Goal: Check status: Check status

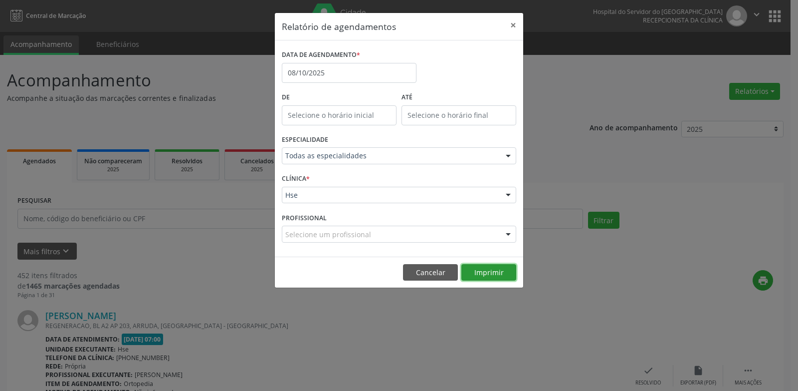
click at [506, 275] on button "Imprimir" at bounding box center [488, 272] width 55 height 17
drag, startPoint x: 440, startPoint y: 274, endPoint x: 430, endPoint y: 261, distance: 16.4
click at [439, 274] on button "Cancelar" at bounding box center [430, 272] width 55 height 17
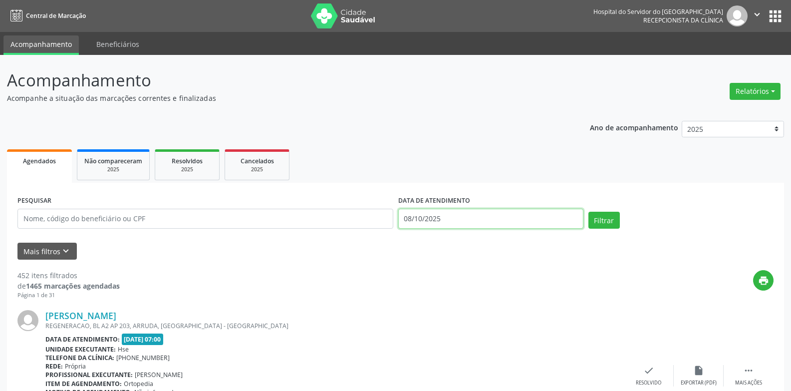
click at [411, 223] on input "08/10/2025" at bounding box center [490, 218] width 185 height 20
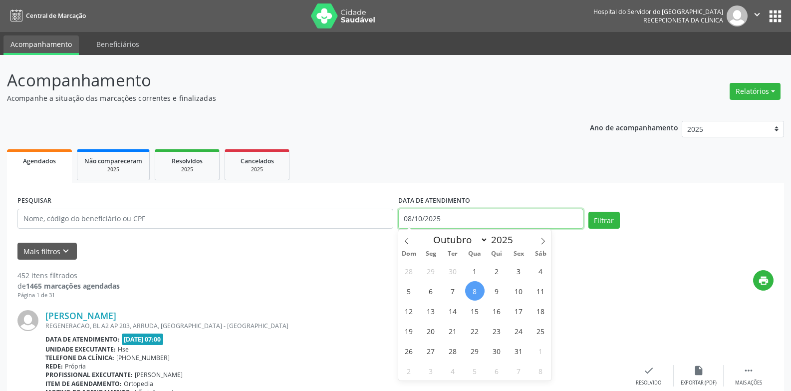
click at [411, 223] on input "08/10/2025" at bounding box center [490, 218] width 185 height 20
click at [411, 222] on input "08/10/2025" at bounding box center [490, 218] width 185 height 20
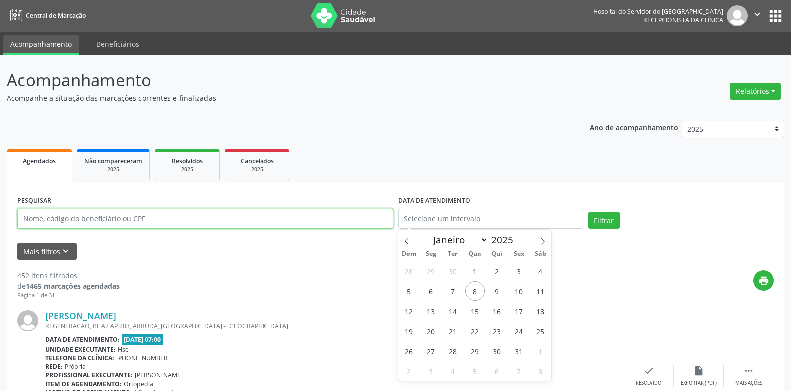
click at [360, 220] on input "text" at bounding box center [205, 218] width 376 height 20
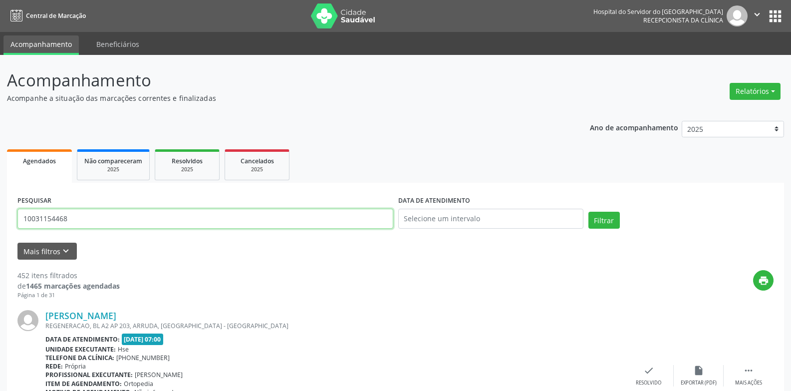
click at [588, 211] on button "Filtrar" at bounding box center [603, 219] width 31 height 17
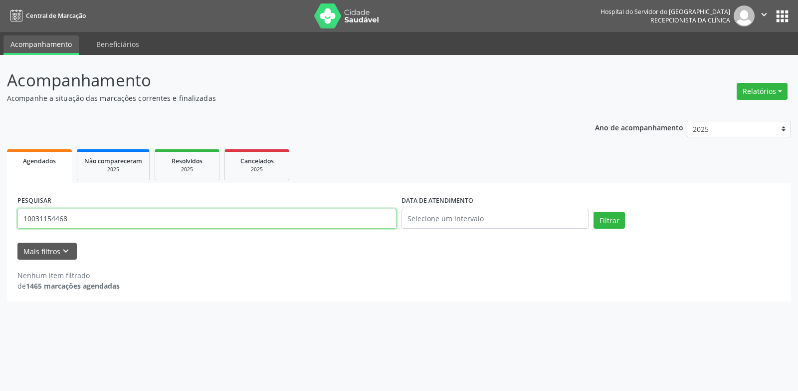
click at [175, 223] on input "10031154468" at bounding box center [206, 218] width 379 height 20
click at [174, 222] on input "10031154468" at bounding box center [206, 218] width 379 height 20
type input "[PERSON_NAME]"
click at [594, 211] on button "Filtrar" at bounding box center [609, 219] width 31 height 17
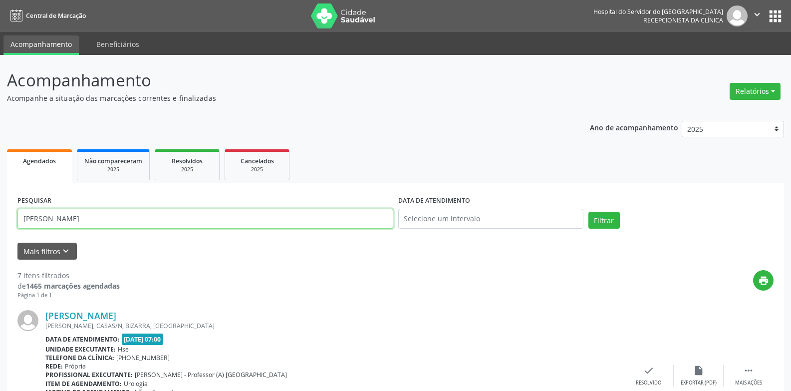
drag, startPoint x: 124, startPoint y: 219, endPoint x: 8, endPoint y: 225, distance: 116.3
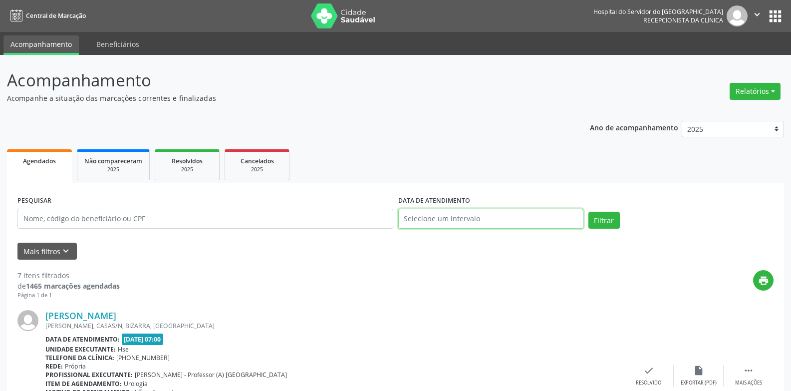
click at [419, 219] on input "text" at bounding box center [490, 218] width 185 height 20
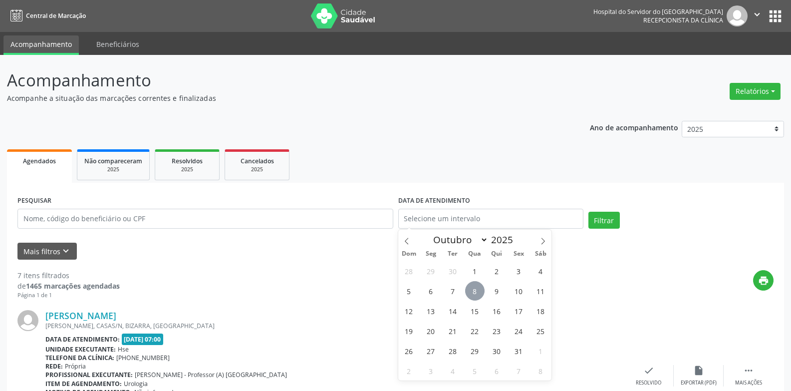
click at [472, 288] on span "8" at bounding box center [474, 290] width 19 height 19
type input "08/10/2025"
click at [478, 288] on span "8" at bounding box center [474, 290] width 19 height 19
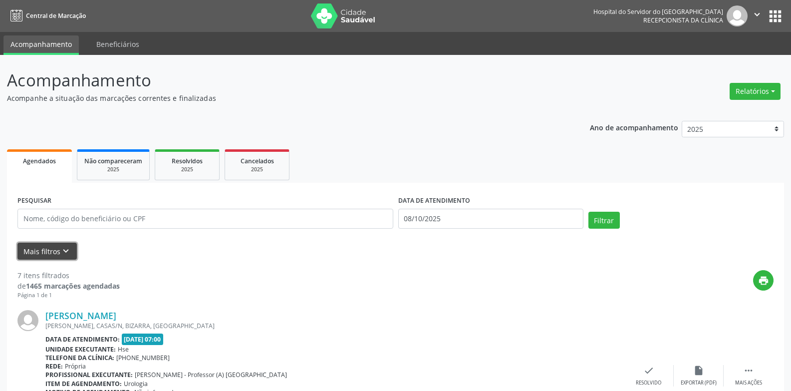
click at [56, 253] on button "Mais filtros keyboard_arrow_down" at bounding box center [46, 250] width 59 height 17
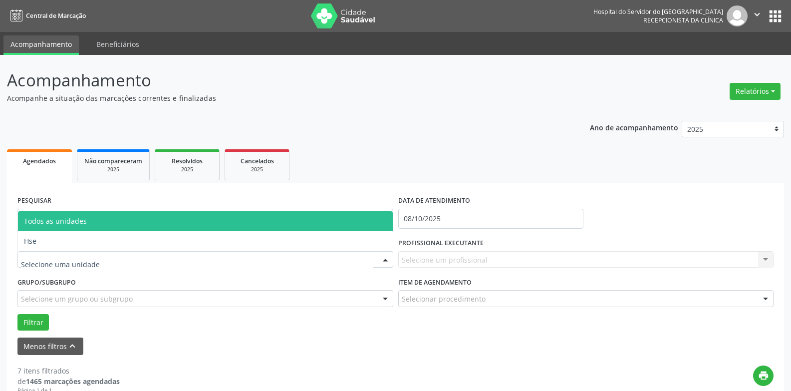
click at [65, 251] on div at bounding box center [205, 259] width 376 height 17
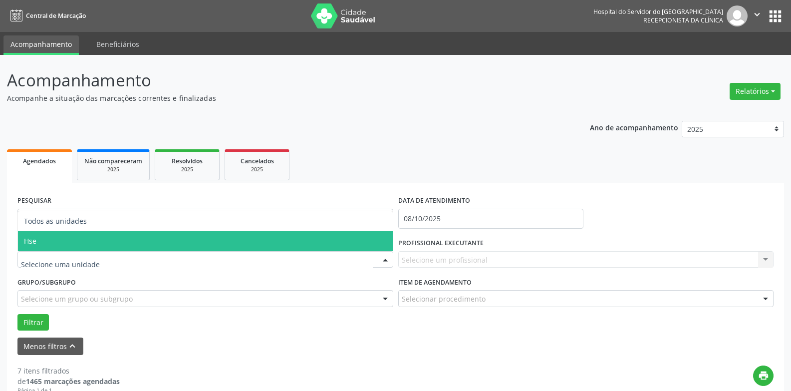
click at [53, 236] on span "Hse" at bounding box center [205, 241] width 375 height 20
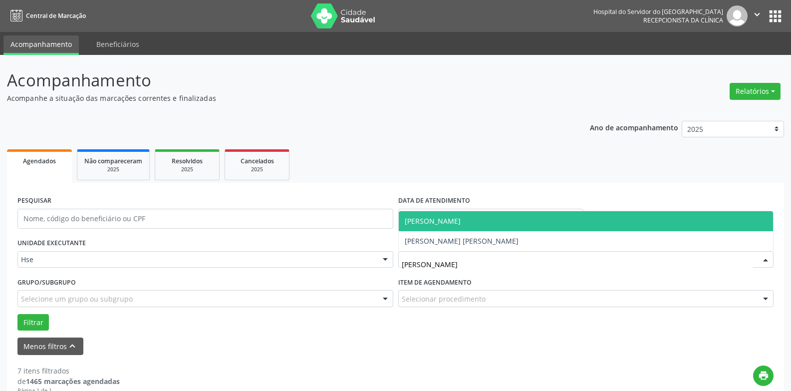
type input "[PERSON_NAME]"
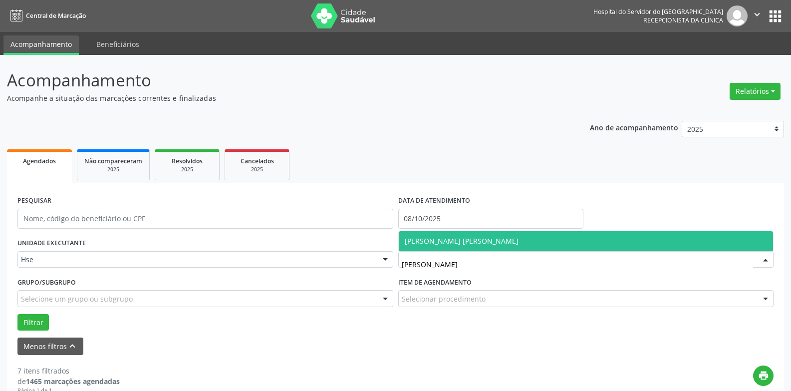
click at [482, 237] on span "[PERSON_NAME] [PERSON_NAME]" at bounding box center [461, 240] width 114 height 9
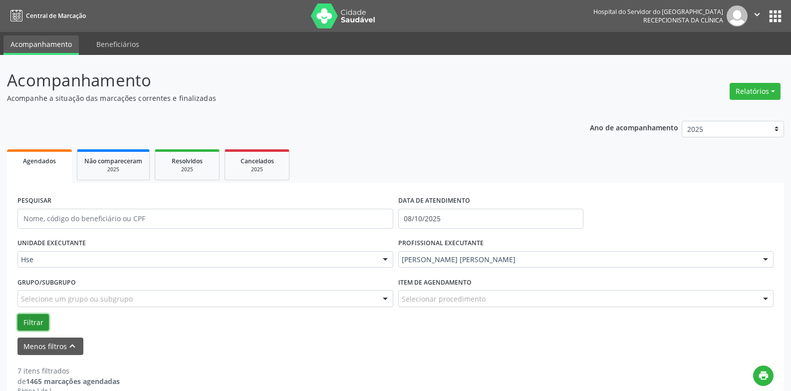
click at [27, 325] on button "Filtrar" at bounding box center [32, 322] width 31 height 17
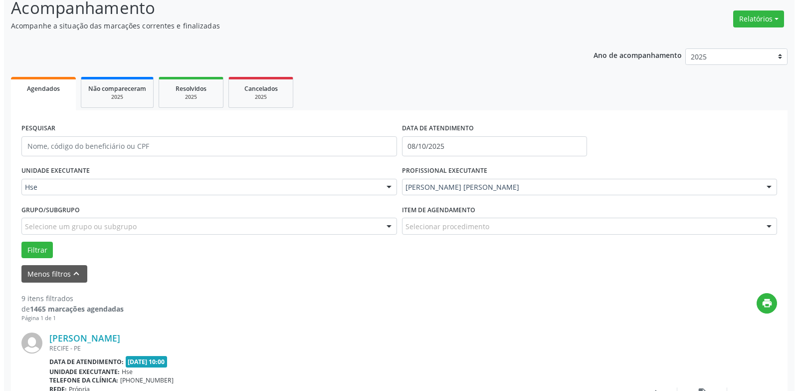
scroll to position [199, 0]
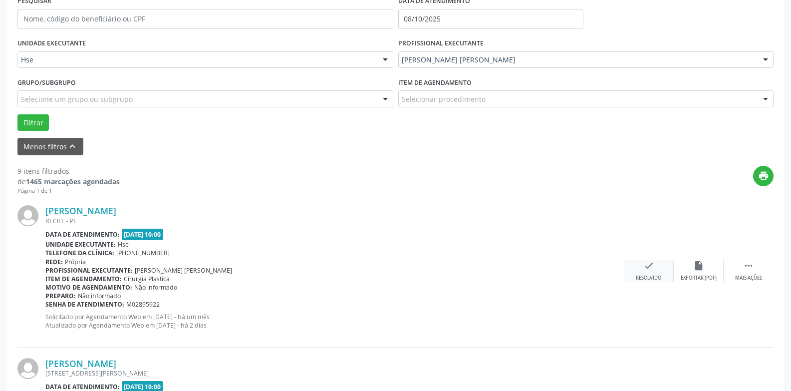
click at [653, 276] on div "Resolvido" at bounding box center [647, 277] width 25 height 7
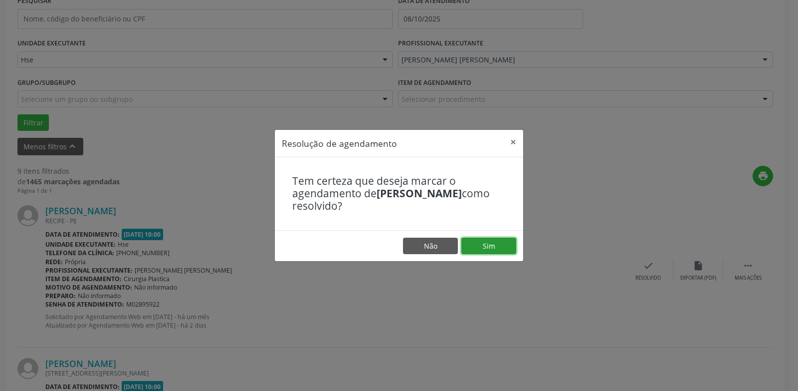
drag, startPoint x: 496, startPoint y: 239, endPoint x: 484, endPoint y: 239, distance: 12.5
click at [496, 239] on button "Sim" at bounding box center [488, 245] width 55 height 17
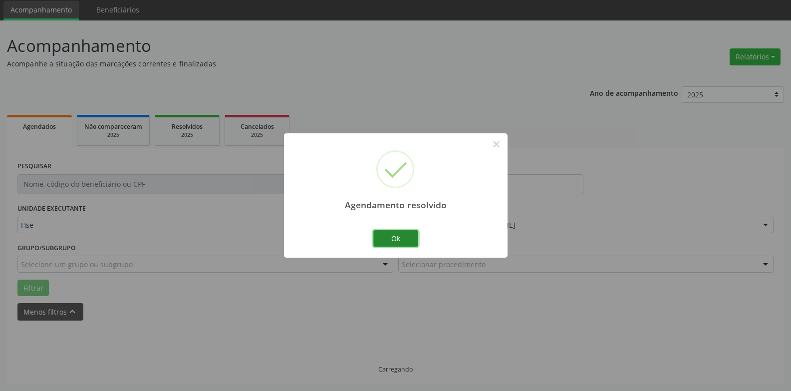
click at [394, 232] on button "Ok" at bounding box center [395, 238] width 45 height 17
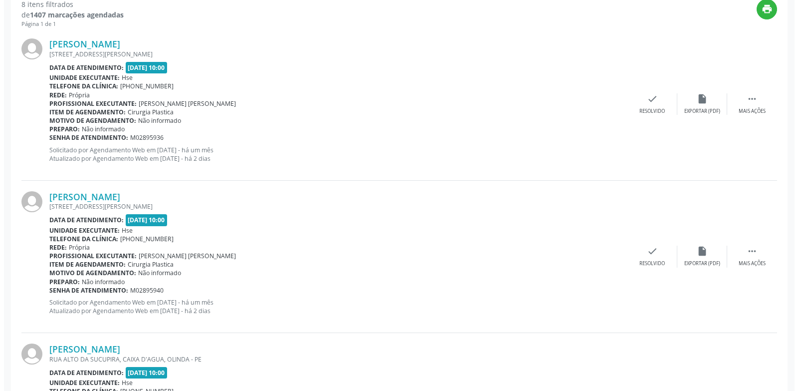
scroll to position [384, 0]
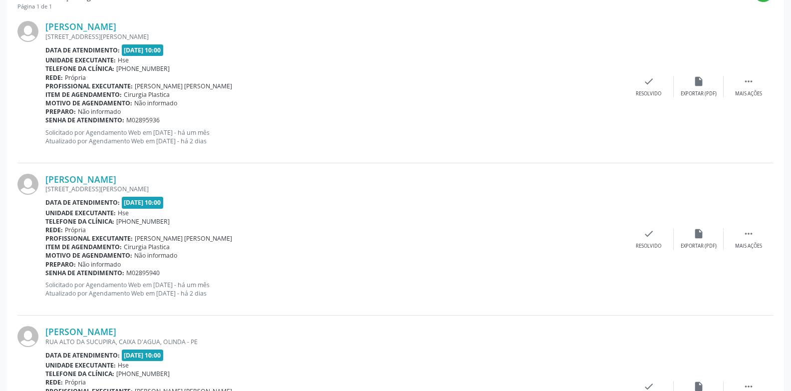
click at [642, 227] on div "[PERSON_NAME] [STREET_ADDRESS][PERSON_NAME] Data de atendimento: [DATE] 10:00 U…" at bounding box center [395, 239] width 756 height 152
click at [645, 234] on icon "check" at bounding box center [648, 233] width 11 height 11
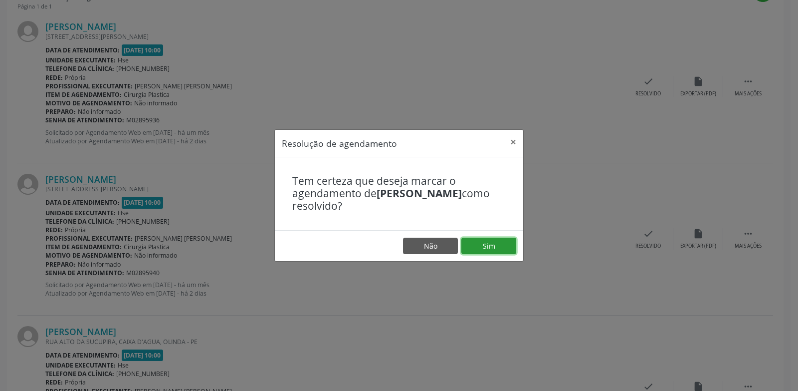
click at [491, 243] on button "Sim" at bounding box center [488, 245] width 55 height 17
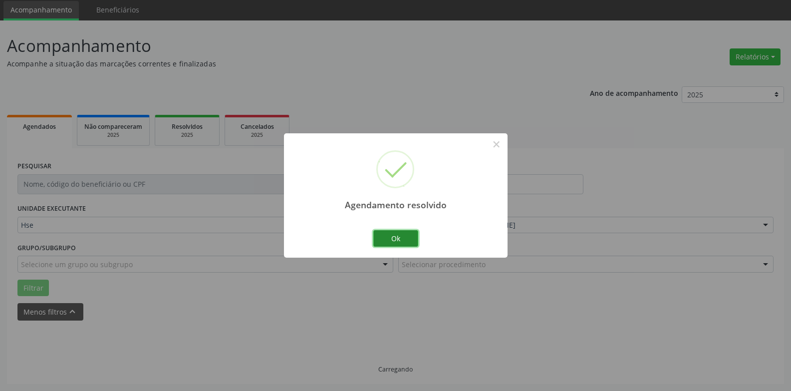
click at [410, 238] on button "Ok" at bounding box center [395, 238] width 45 height 17
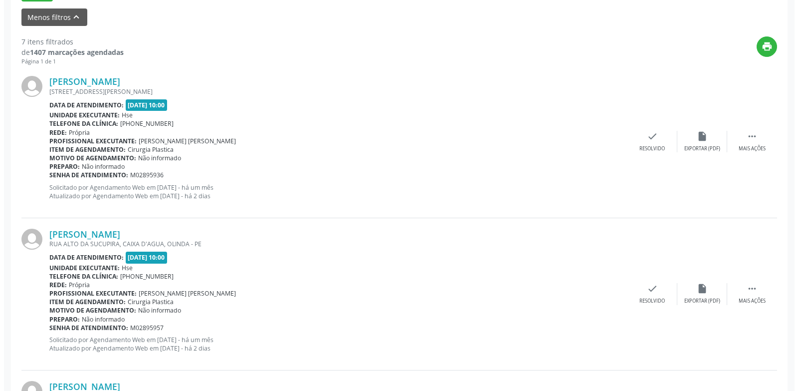
scroll to position [394, 0]
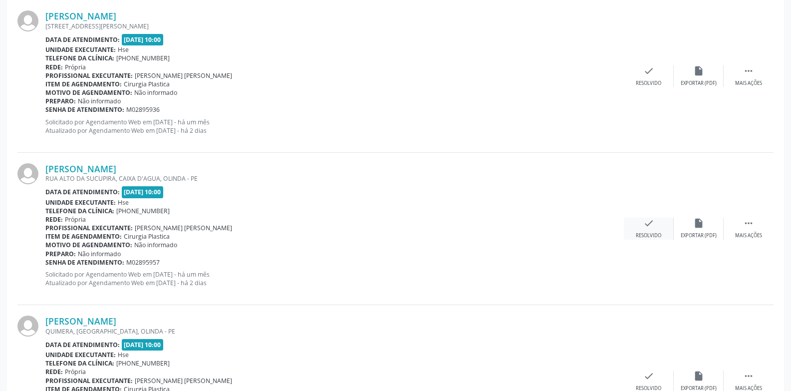
click at [651, 225] on icon "check" at bounding box center [648, 222] width 11 height 11
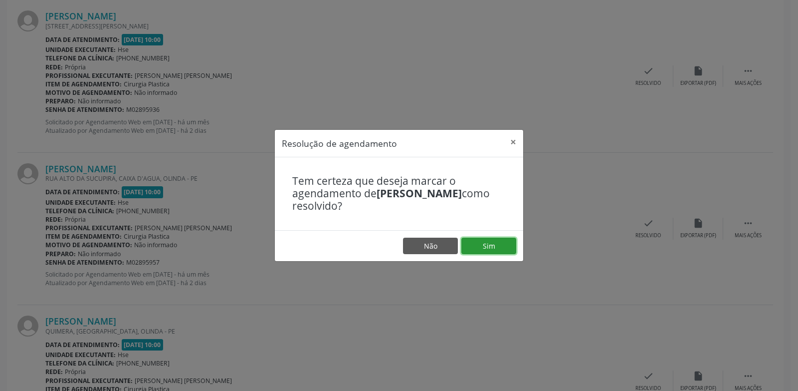
click at [505, 249] on button "Sim" at bounding box center [488, 245] width 55 height 17
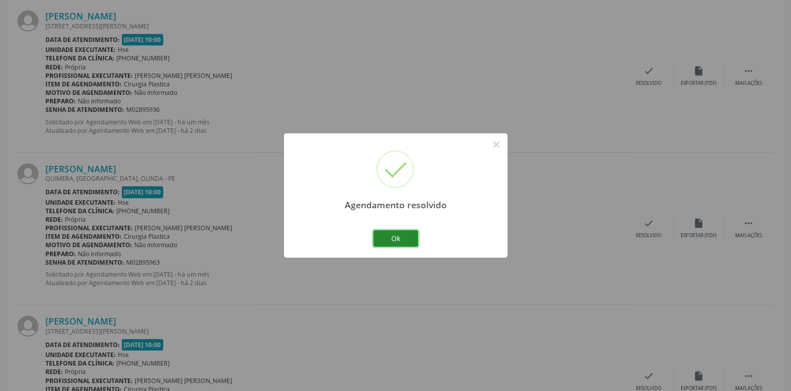
click at [408, 235] on button "Ok" at bounding box center [395, 238] width 45 height 17
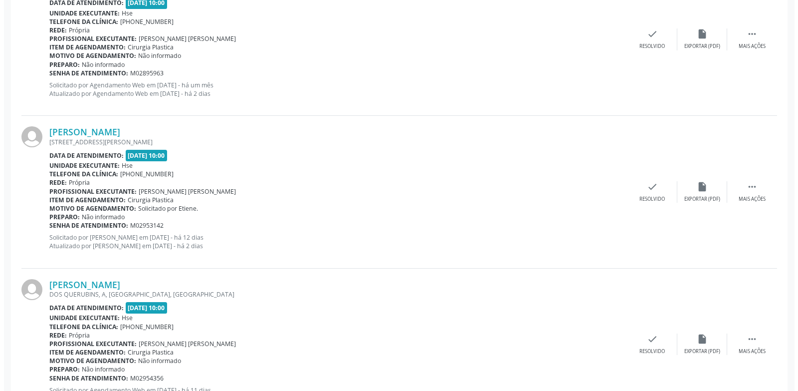
scroll to position [594, 0]
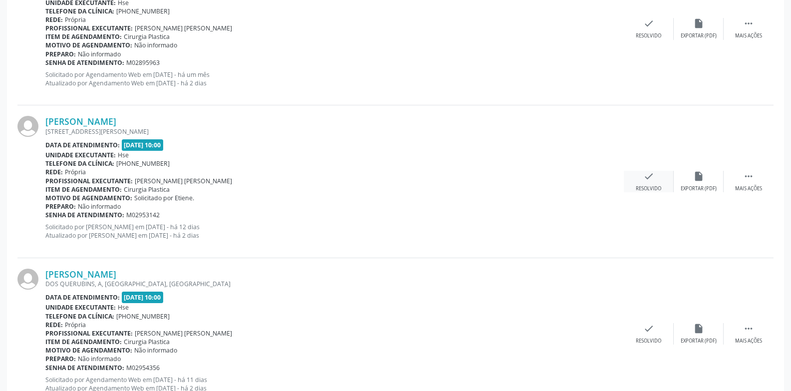
click at [645, 181] on icon "check" at bounding box center [648, 176] width 11 height 11
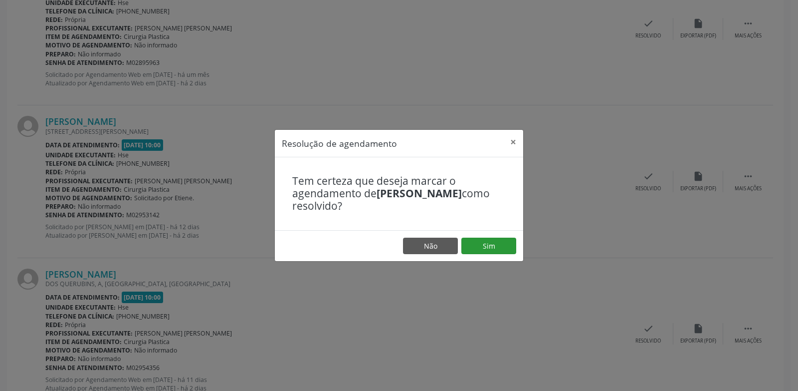
click at [497, 237] on footer "Não Sim" at bounding box center [399, 245] width 248 height 31
click at [497, 240] on button "Sim" at bounding box center [488, 245] width 55 height 17
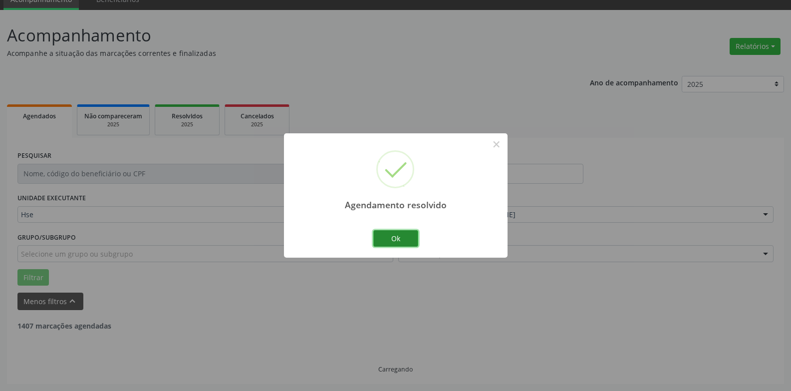
click at [384, 232] on button "Ok" at bounding box center [395, 238] width 45 height 17
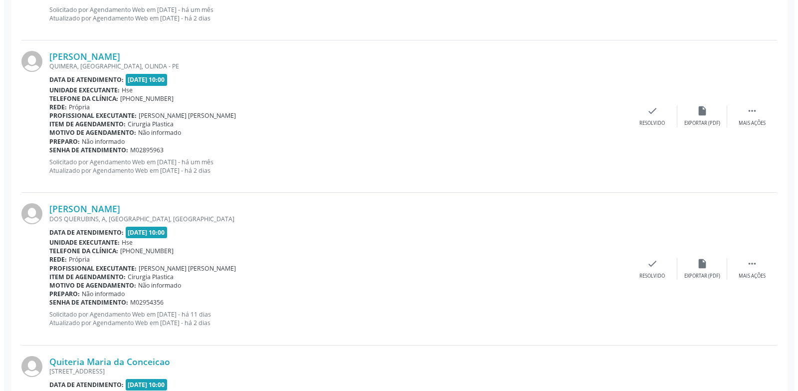
scroll to position [544, 0]
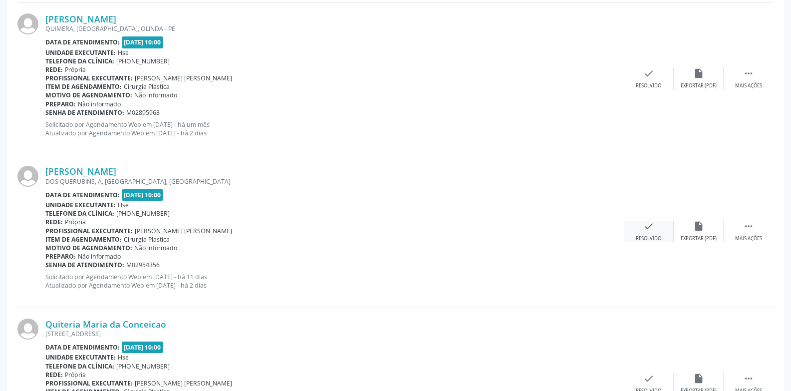
click at [647, 228] on icon "check" at bounding box center [648, 225] width 11 height 11
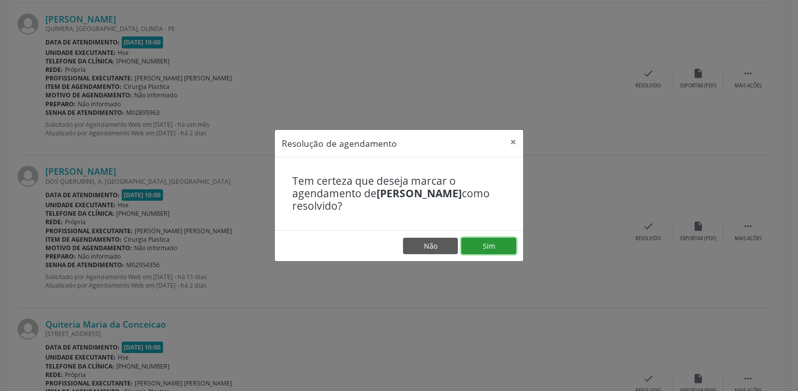
click at [500, 238] on button "Sim" at bounding box center [488, 245] width 55 height 17
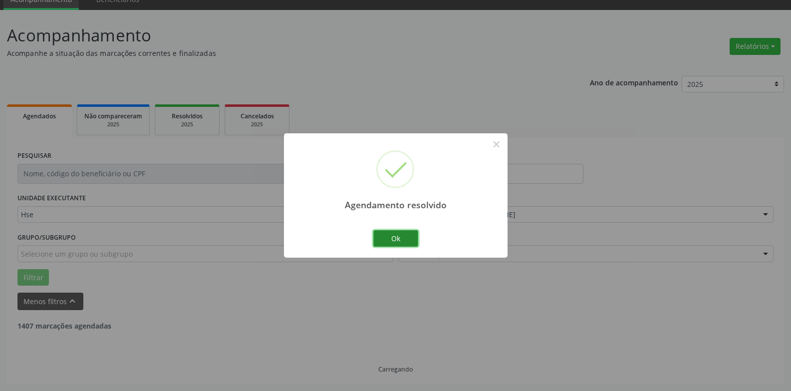
click at [400, 235] on button "Ok" at bounding box center [395, 238] width 45 height 17
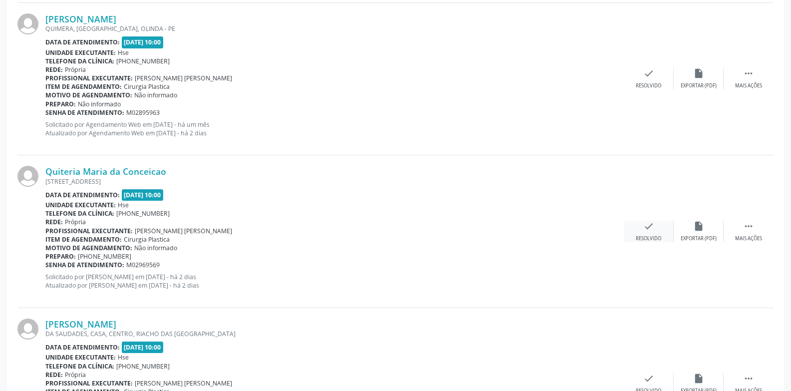
click at [651, 240] on div "Resolvido" at bounding box center [647, 238] width 25 height 7
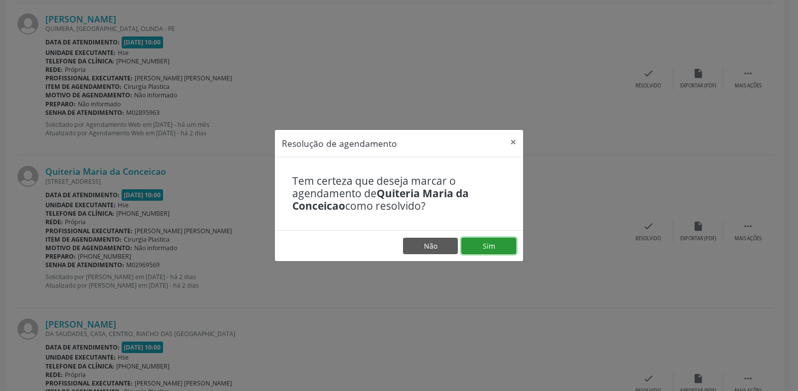
click at [506, 250] on button "Sim" at bounding box center [488, 245] width 55 height 17
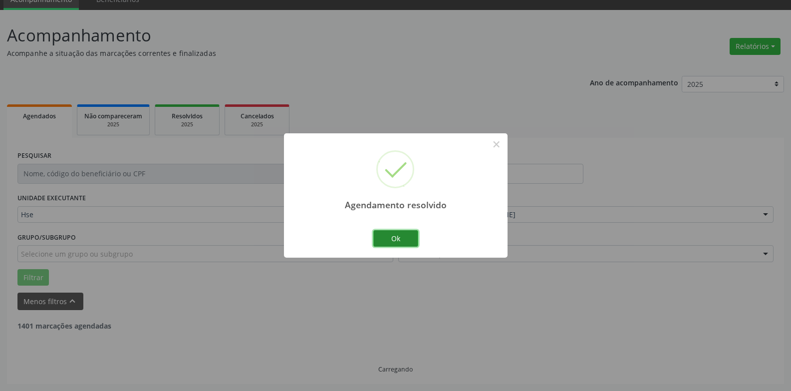
click at [399, 241] on button "Ok" at bounding box center [395, 238] width 45 height 17
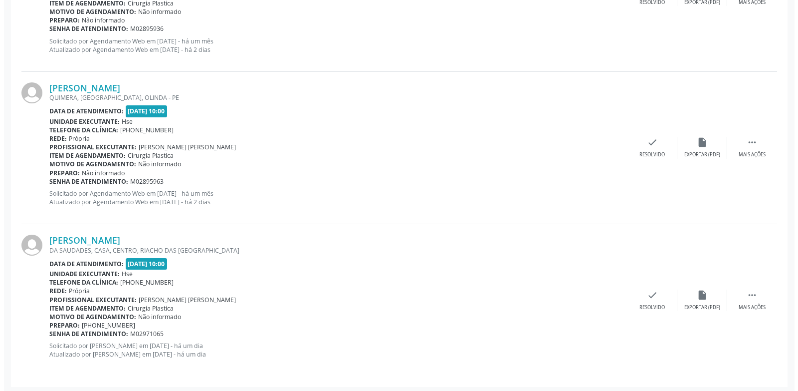
scroll to position [478, 0]
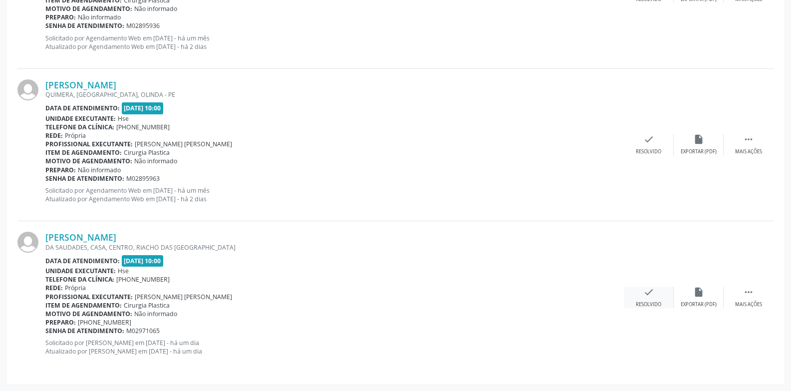
drag, startPoint x: 668, startPoint y: 290, endPoint x: 656, endPoint y: 294, distance: 12.6
click at [656, 294] on div "check Resolvido" at bounding box center [648, 296] width 50 height 21
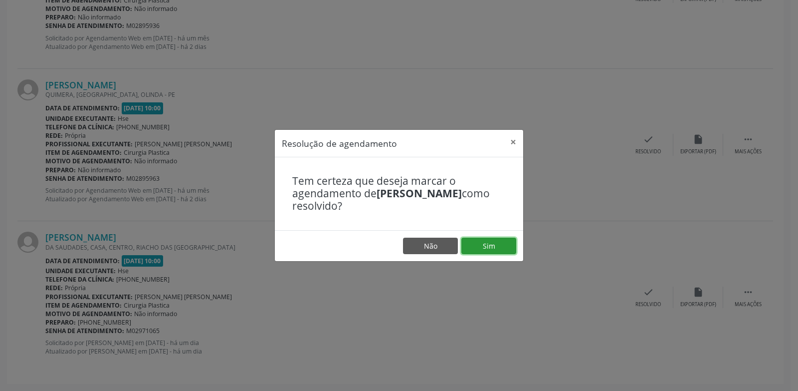
click at [486, 249] on button "Sim" at bounding box center [488, 245] width 55 height 17
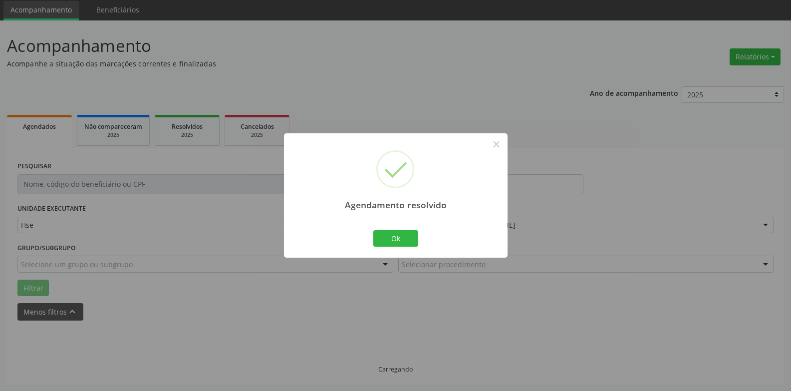
scroll to position [45, 0]
drag, startPoint x: 402, startPoint y: 242, endPoint x: 397, endPoint y: 239, distance: 6.2
click at [397, 239] on button "Ok" at bounding box center [395, 238] width 45 height 17
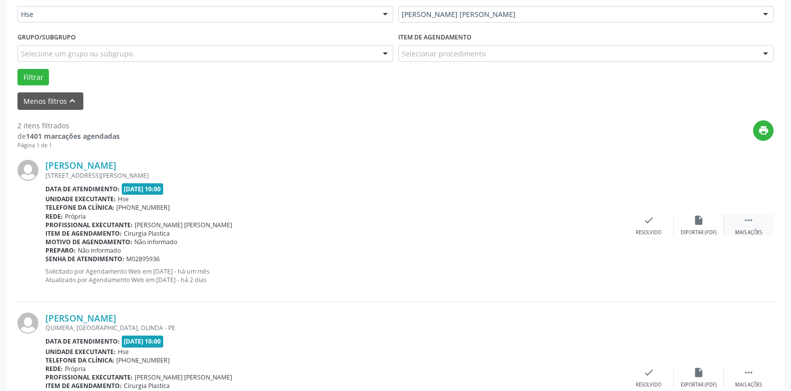
scroll to position [249, 0]
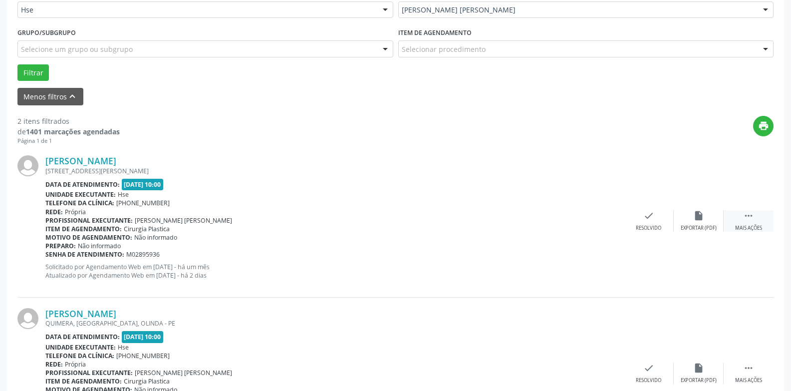
click at [751, 222] on div " Mais ações" at bounding box center [748, 220] width 50 height 21
click at [698, 226] on div "Não compareceu" at bounding box center [698, 227] width 42 height 7
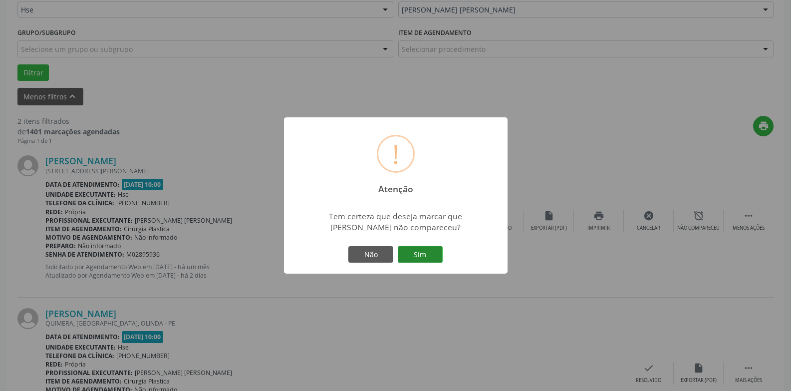
click at [431, 256] on button "Sim" at bounding box center [419, 254] width 45 height 17
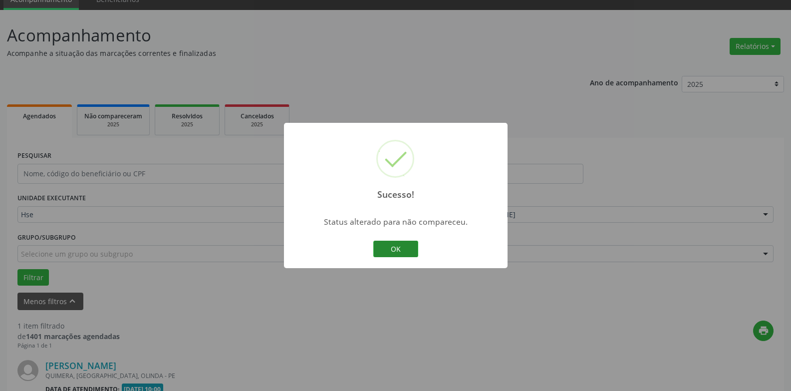
scroll to position [173, 0]
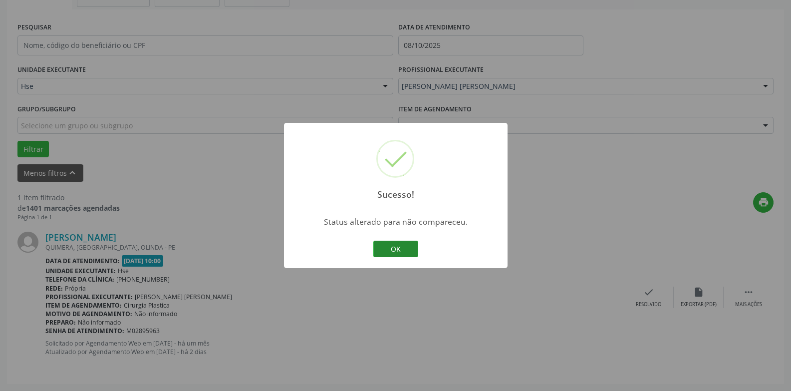
click at [402, 252] on button "OK" at bounding box center [395, 248] width 45 height 17
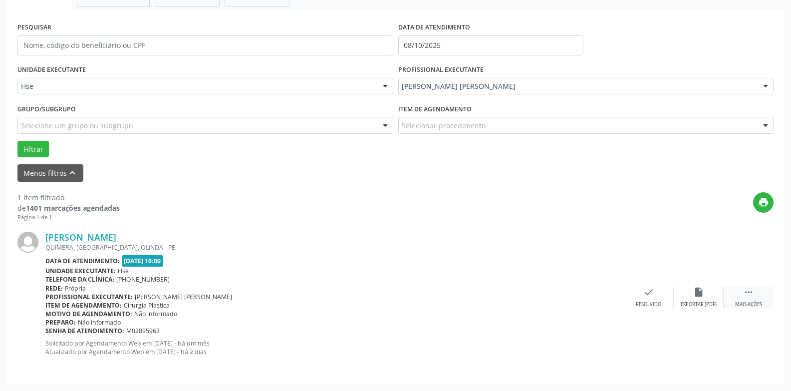
click at [745, 301] on div "Mais ações" at bounding box center [748, 304] width 27 height 7
click at [697, 295] on icon "alarm_off" at bounding box center [698, 291] width 11 height 11
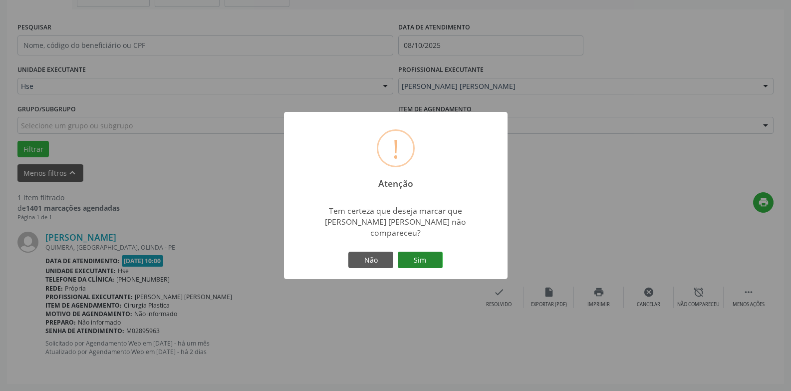
click at [411, 255] on button "Sim" at bounding box center [419, 259] width 45 height 17
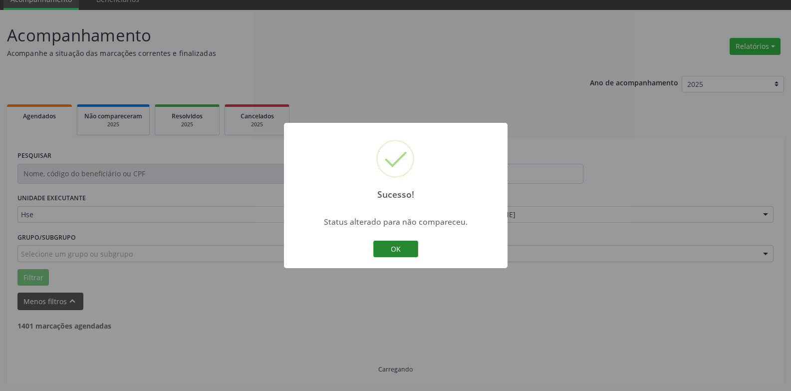
scroll to position [13, 0]
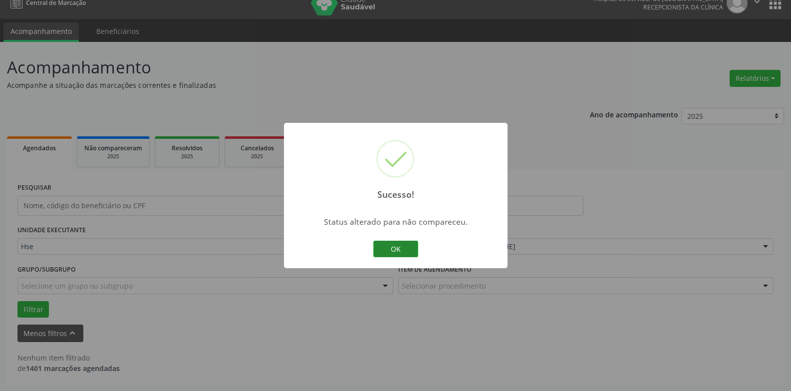
click at [399, 248] on button "OK" at bounding box center [395, 248] width 45 height 17
